Goal: Task Accomplishment & Management: Manage account settings

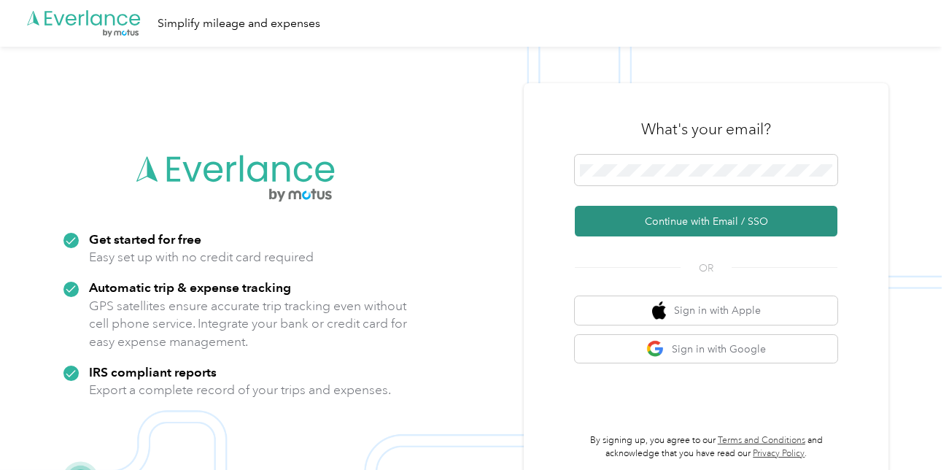
click at [661, 217] on button "Continue with Email / SSO" at bounding box center [706, 221] width 263 height 31
click at [745, 216] on button "Continue with Email / SSO" at bounding box center [706, 221] width 263 height 31
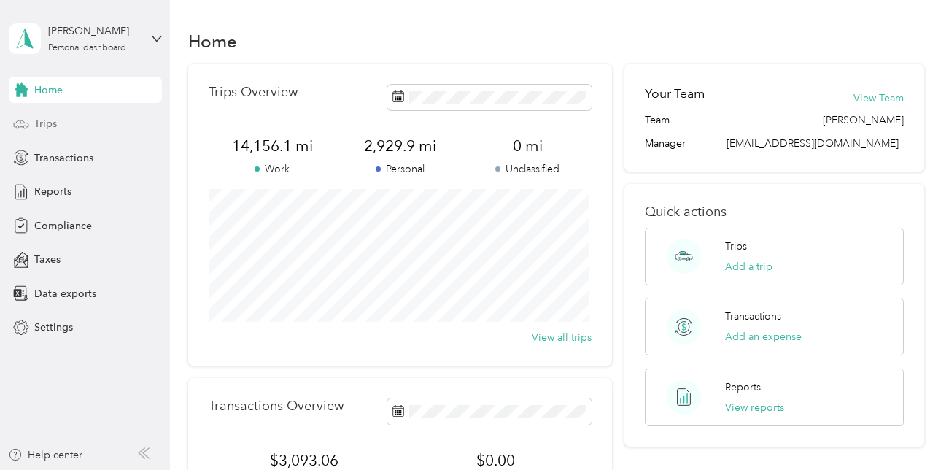
click at [53, 123] on span "Trips" at bounding box center [45, 123] width 23 height 15
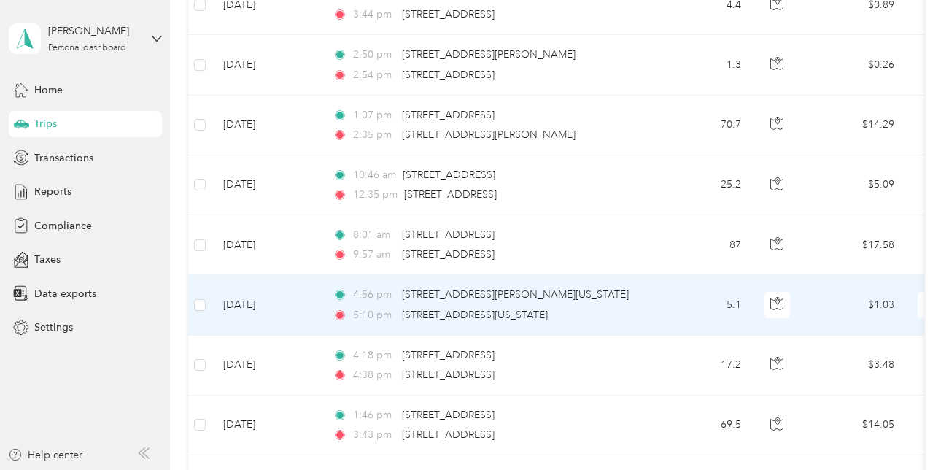
scroll to position [584, 0]
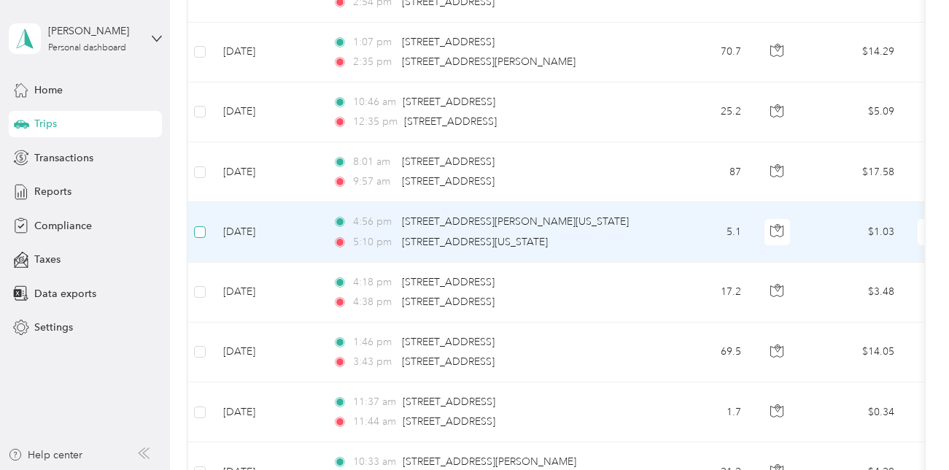
click at [202, 238] on label at bounding box center [200, 232] width 12 height 16
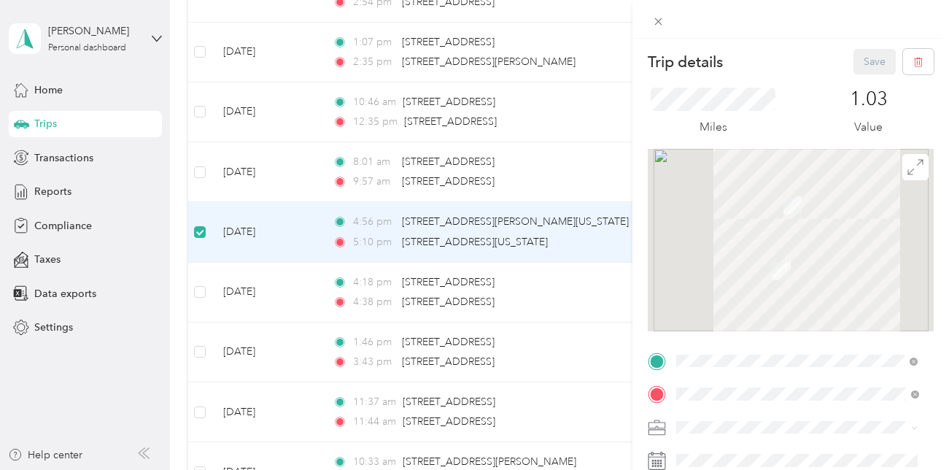
click at [201, 169] on div "Trip details Save This trip cannot be edited because it is either under review,…" at bounding box center [474, 235] width 949 height 470
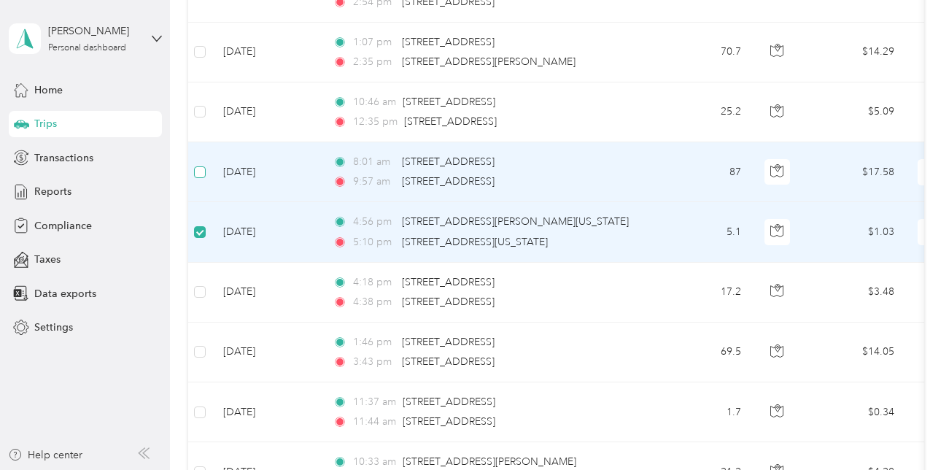
click at [198, 178] on label at bounding box center [200, 172] width 12 height 16
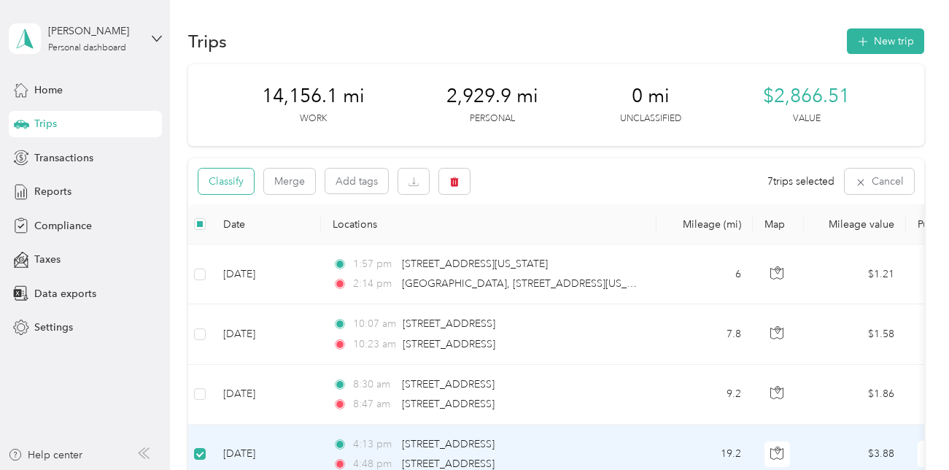
click at [236, 183] on button "Classify" at bounding box center [225, 182] width 55 height 26
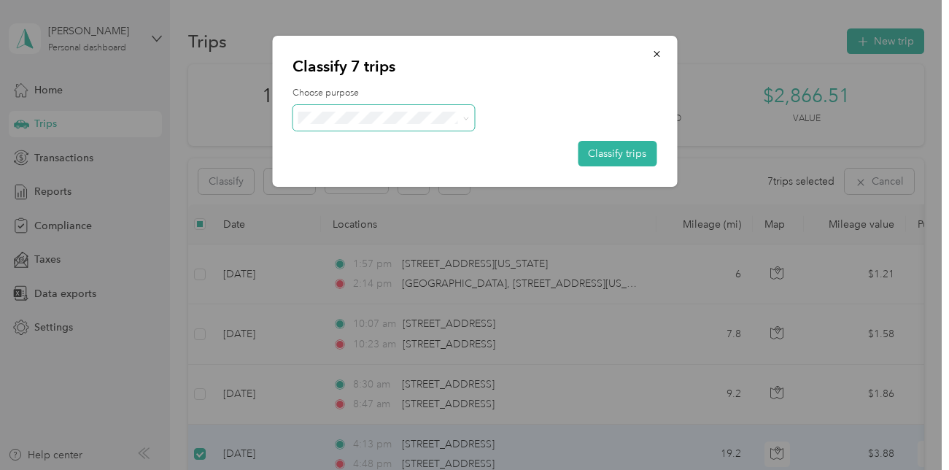
click at [467, 120] on icon at bounding box center [466, 118] width 7 height 7
click at [443, 143] on span "Community Coffee" at bounding box center [397, 142] width 136 height 15
click at [592, 155] on button "Classify trips" at bounding box center [617, 154] width 79 height 26
